Goal: Find specific page/section: Find specific page/section

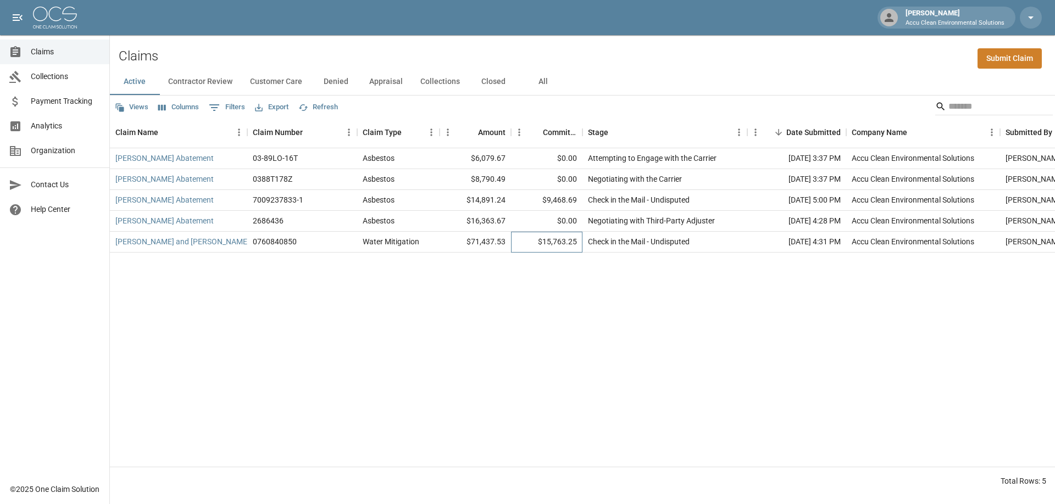
click at [560, 253] on div "$15,763.25" at bounding box center [546, 242] width 71 height 21
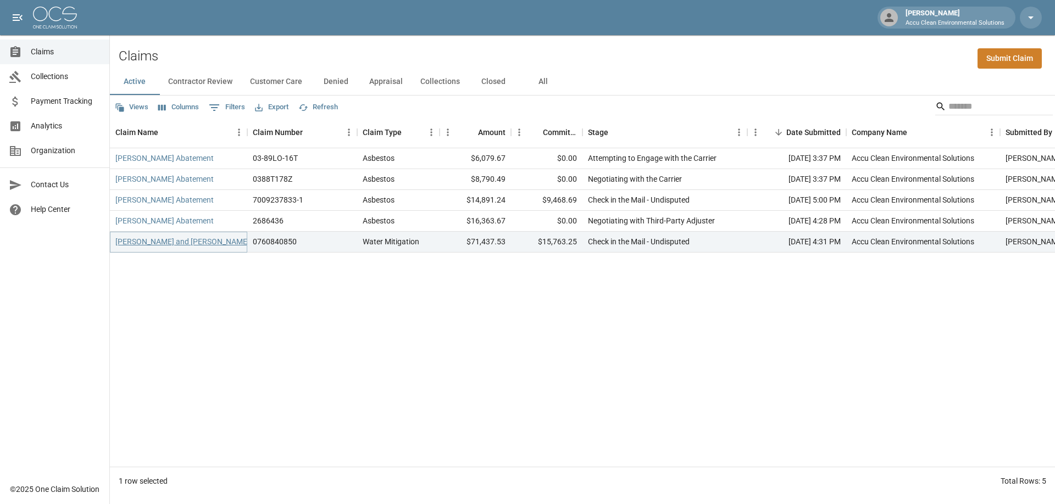
click at [202, 247] on link "[PERSON_NAME] and [PERSON_NAME]" at bounding box center [182, 241] width 134 height 11
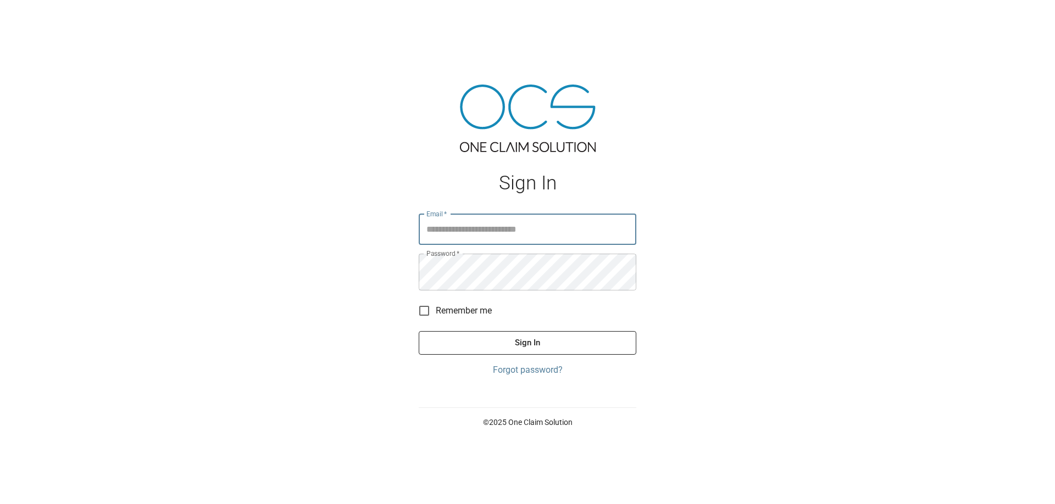
type input "**********"
click at [586, 354] on button "Sign In" at bounding box center [528, 342] width 218 height 23
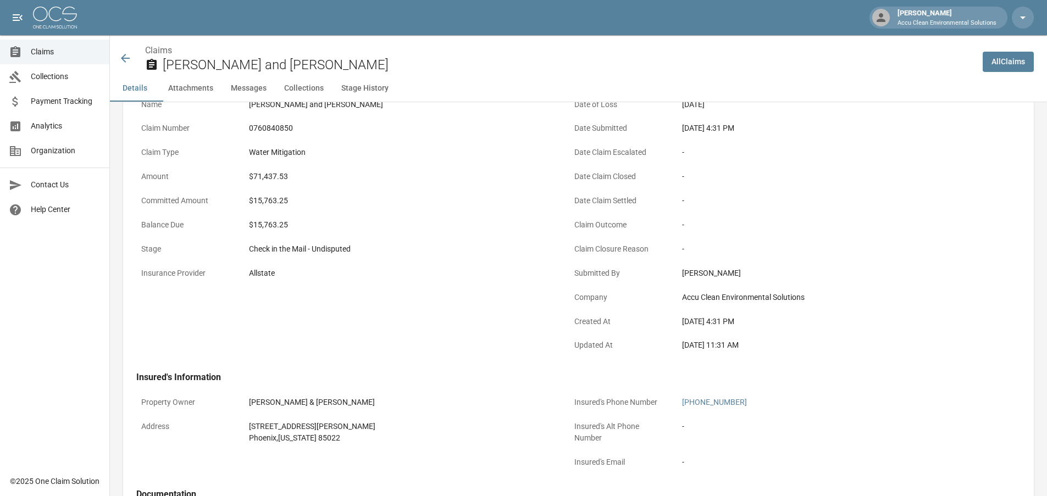
scroll to position [73, 0]
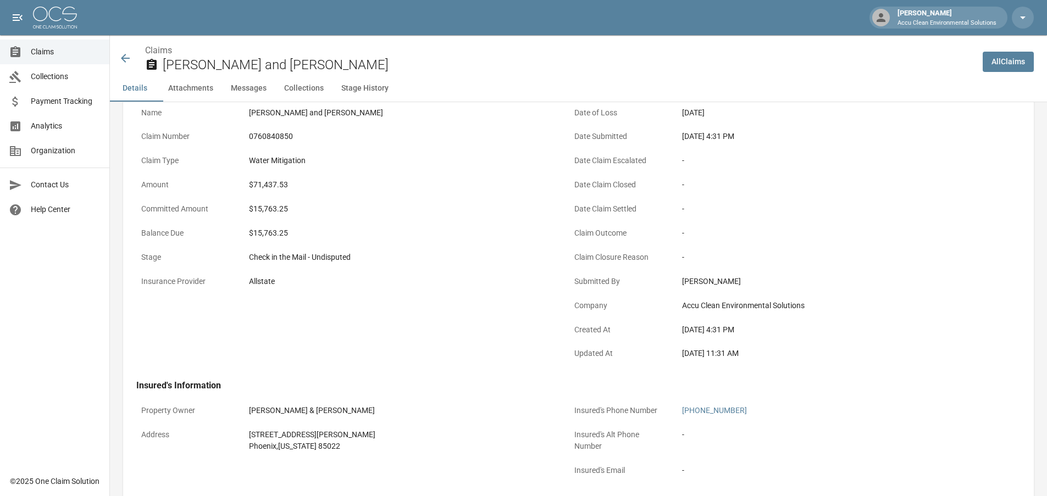
click at [126, 63] on icon at bounding box center [125, 58] width 9 height 9
